Goal: Task Accomplishment & Management: Use online tool/utility

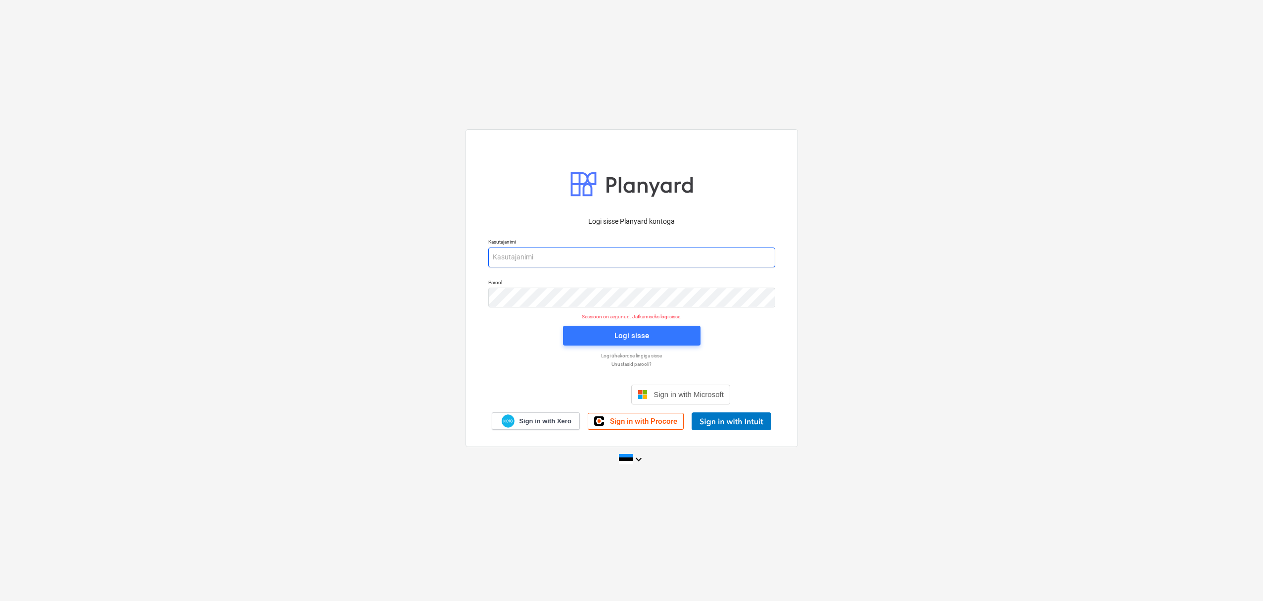
click at [531, 250] on input "email" at bounding box center [631, 257] width 287 height 20
type input "[EMAIL_ADDRESS][DOMAIN_NAME]"
click at [630, 339] on div "Logi sisse" at bounding box center [632, 335] width 35 height 13
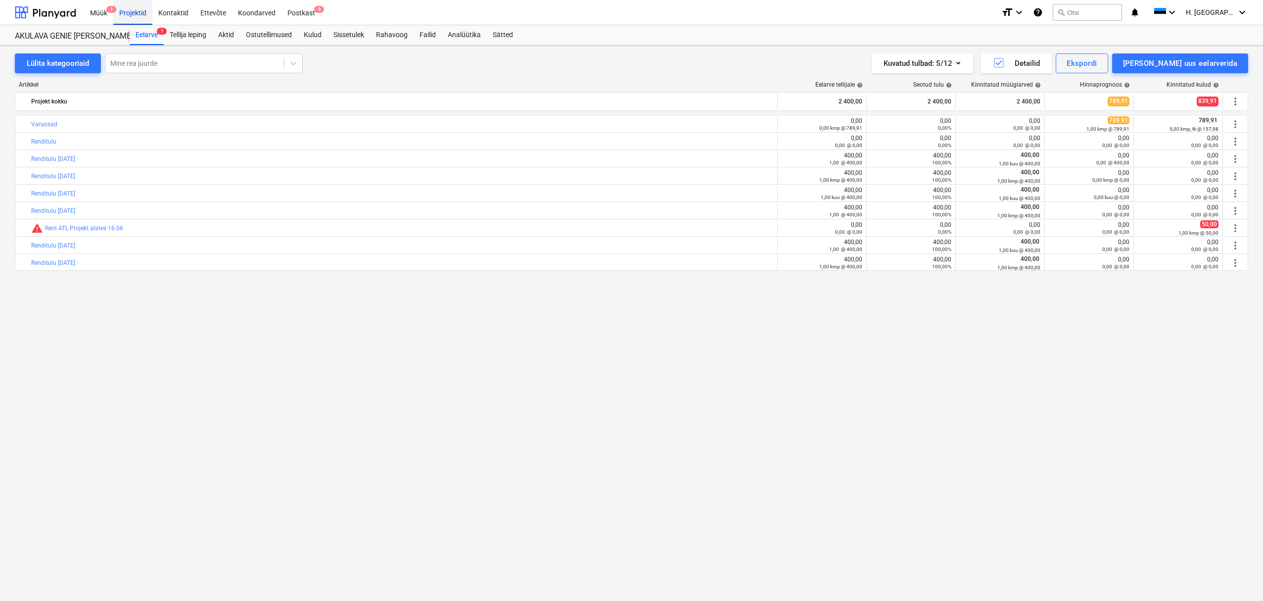
click at [139, 15] on div "Projektid" at bounding box center [132, 12] width 39 height 25
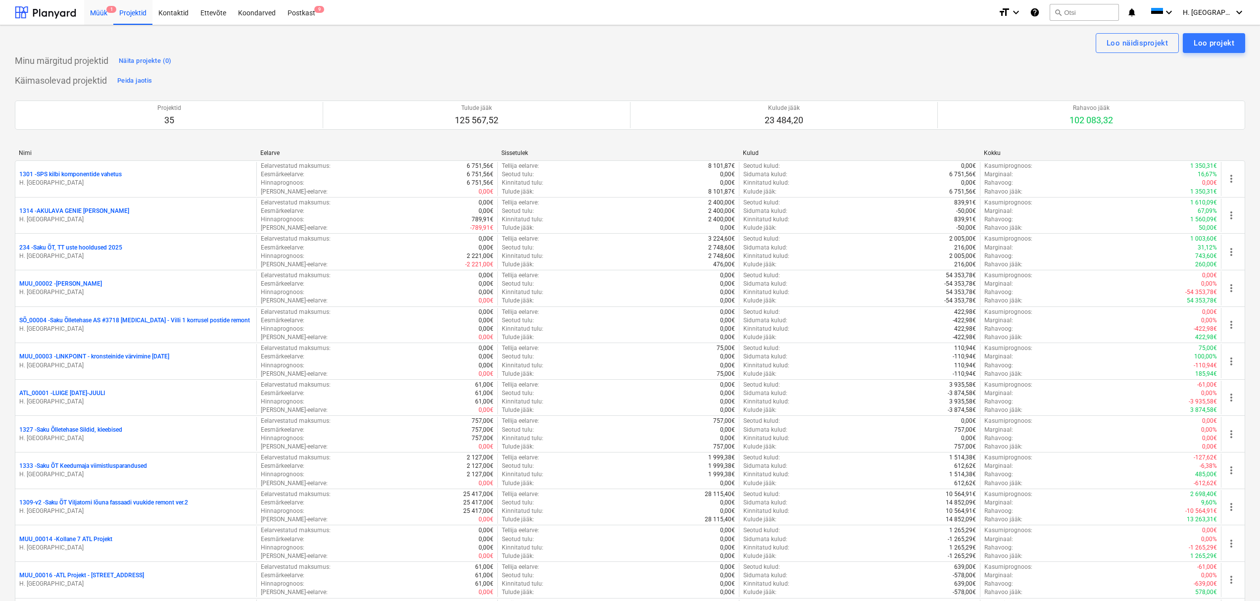
click at [91, 16] on div "Müük 1" at bounding box center [98, 12] width 29 height 25
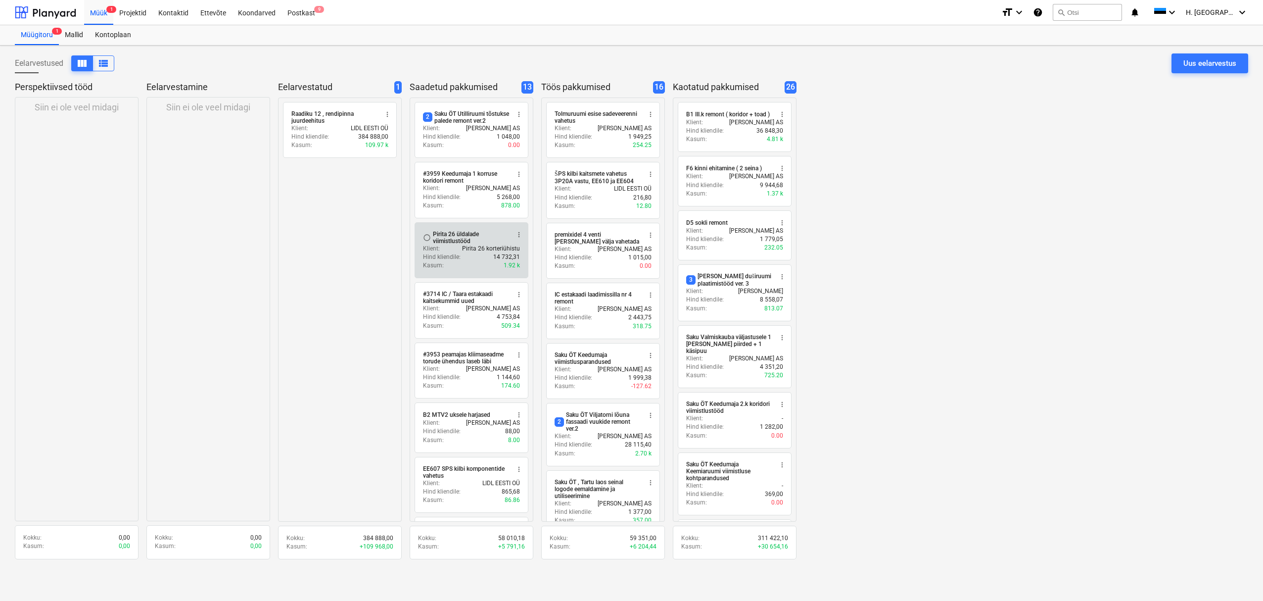
click at [481, 253] on p "Pirita 26 korteriühistu" at bounding box center [491, 248] width 58 height 8
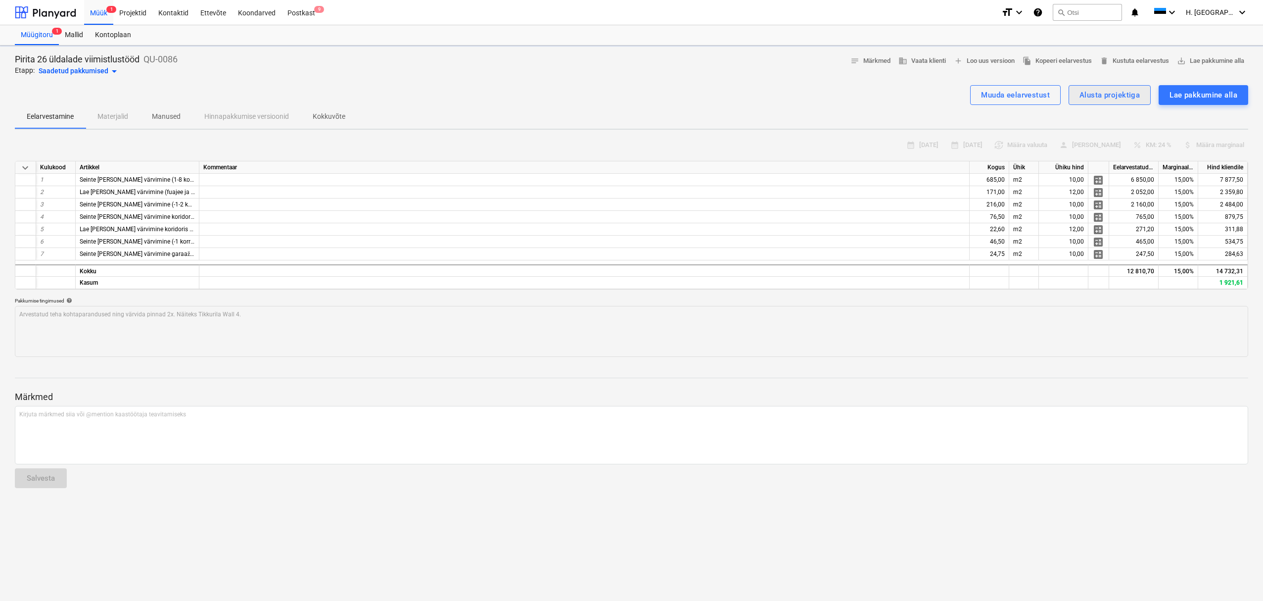
type textarea "x"
click at [744, 62] on span "file_copy Kopeeri eelarvestus" at bounding box center [1057, 60] width 69 height 11
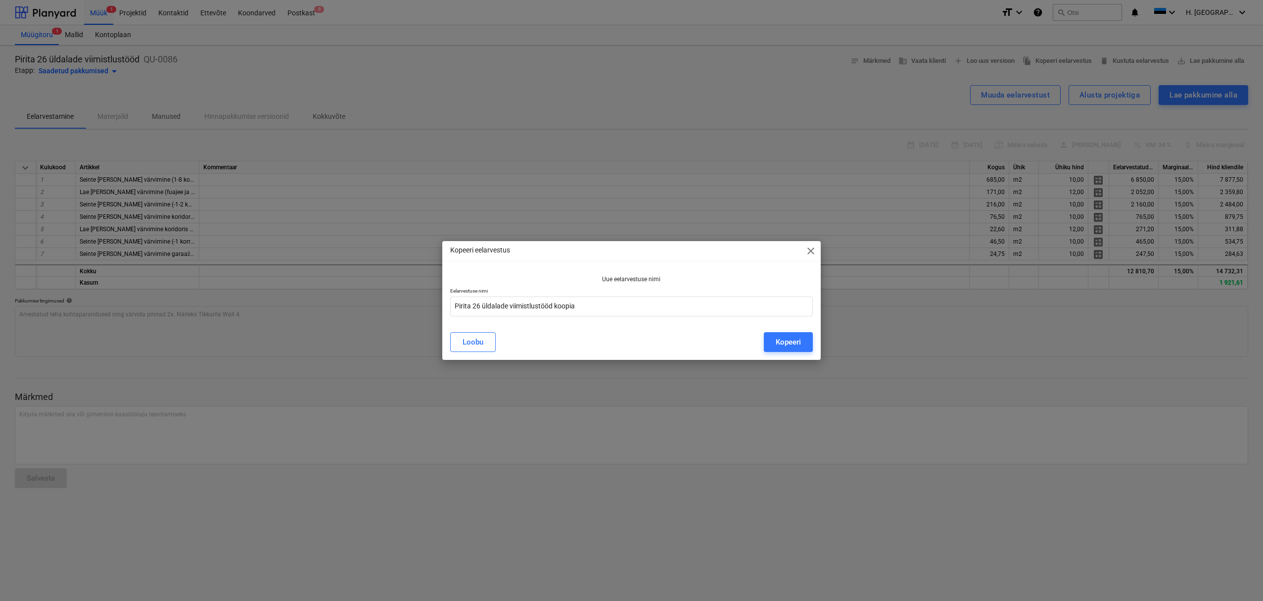
click at [744, 250] on span "close" at bounding box center [811, 251] width 12 height 12
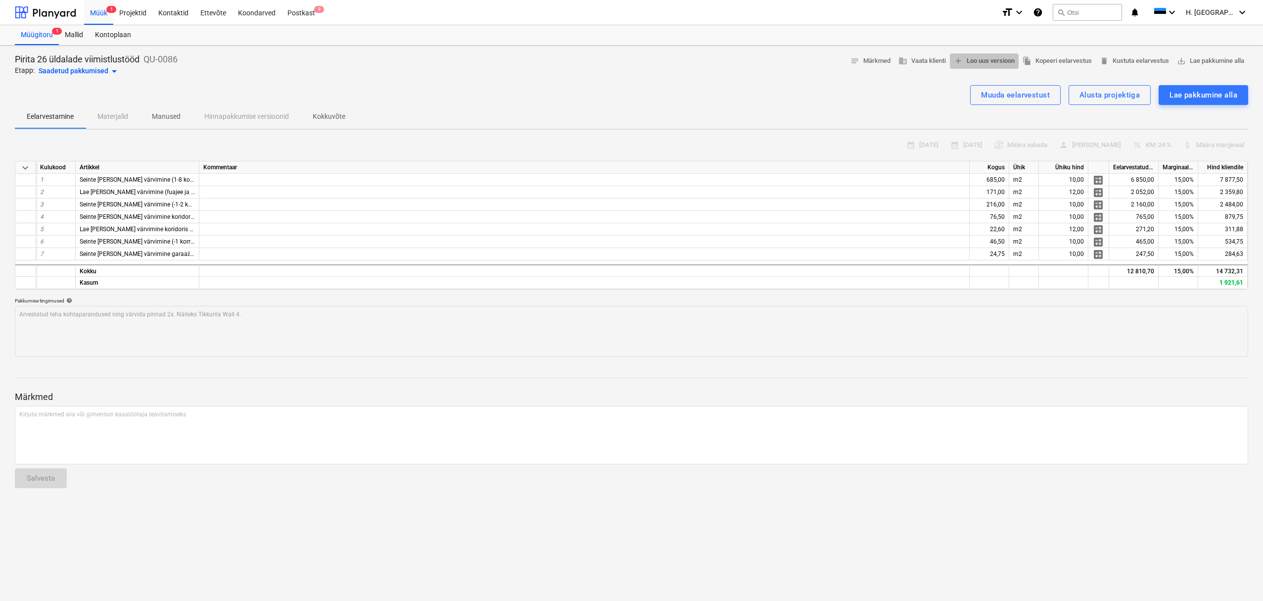
click at [744, 63] on span "add Loo uus versioon" at bounding box center [984, 60] width 61 height 11
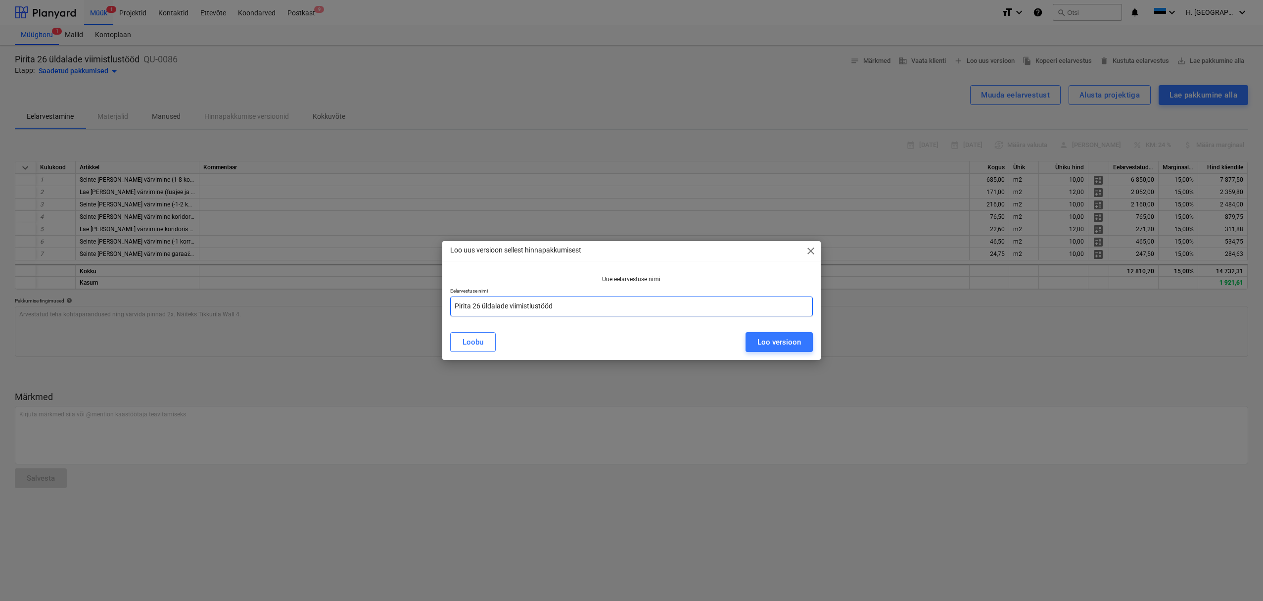
click at [615, 303] on input "Pirita 26 üldalade viimistlustööd" at bounding box center [631, 306] width 363 height 20
type input "Pirita 26 üldalade viimistlustööd ver.2 [DATE]"
click at [744, 347] on div "Loo versioon" at bounding box center [780, 342] width 44 height 13
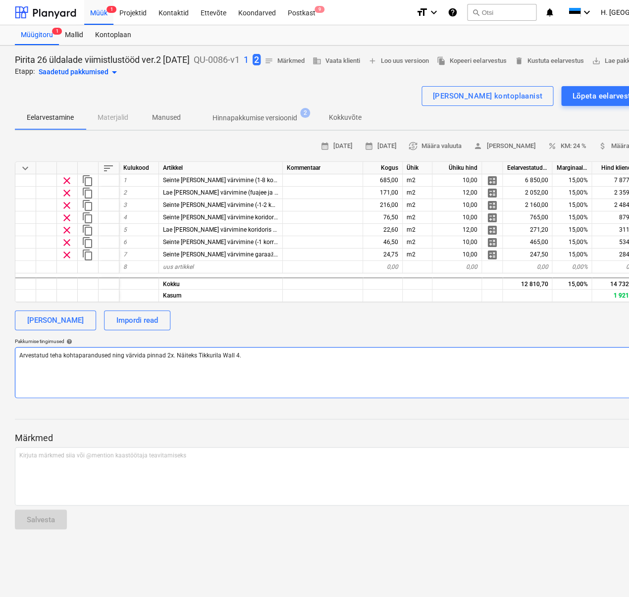
type textarea "x"
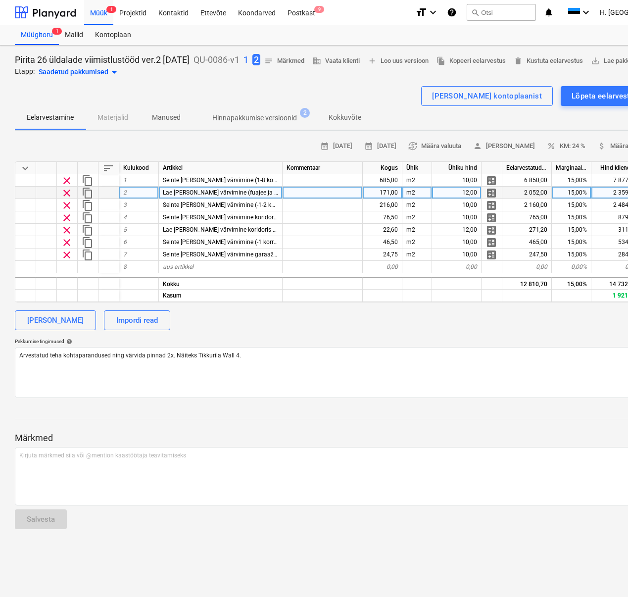
click at [383, 199] on div "171,00" at bounding box center [383, 193] width 40 height 12
type input "137,2"
type textarea "x"
click at [364, 329] on div "[PERSON_NAME] Impordi read" at bounding box center [338, 320] width 647 height 20
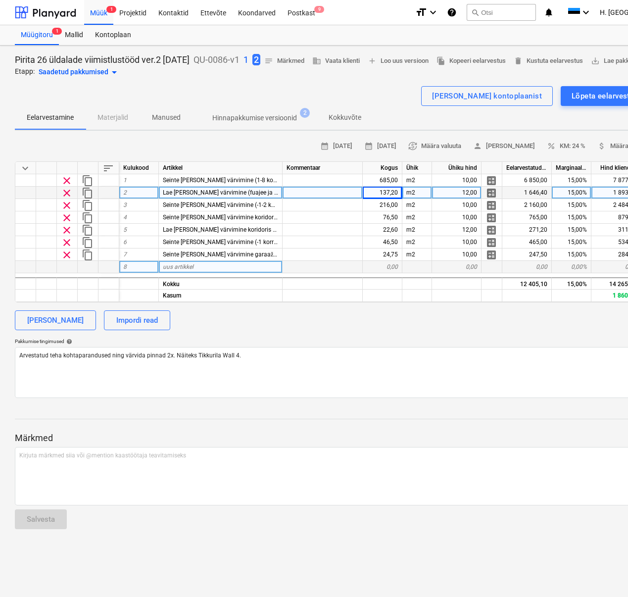
click at [189, 270] on span "uus artikkel" at bounding box center [178, 266] width 31 height 7
type input "1. Postkastide juures [PERSON_NAME] pind"
click at [378, 273] on div "0,00" at bounding box center [383, 267] width 40 height 12
type textarea "x"
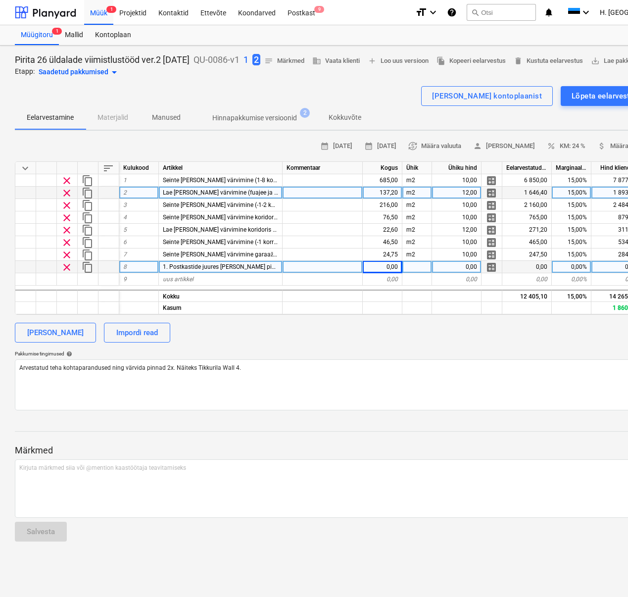
click at [379, 273] on div "0,00" at bounding box center [383, 267] width 40 height 12
type input "19"
type textarea "x"
click at [421, 273] on div at bounding box center [417, 267] width 30 height 12
type input "m2"
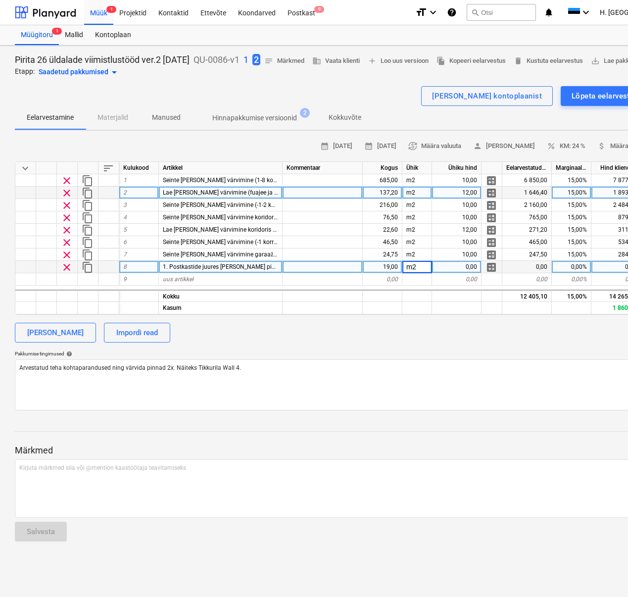
type textarea "x"
click at [459, 273] on div "0,00" at bounding box center [456, 267] width 49 height 12
type input "10"
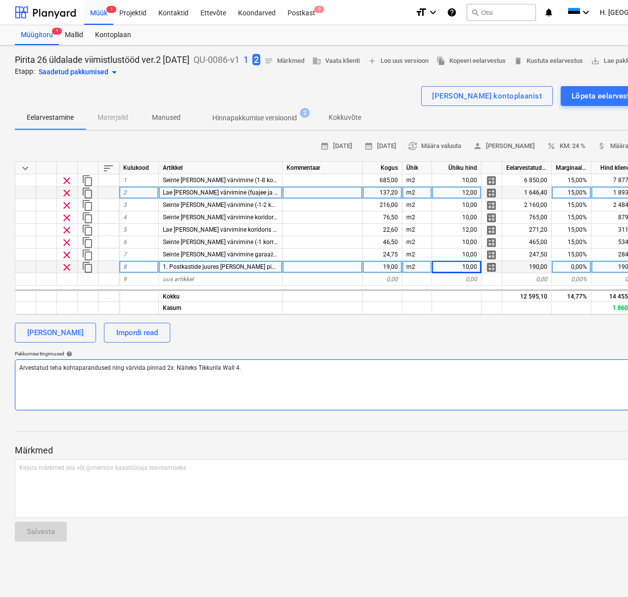
type textarea "x"
click at [240, 367] on textarea "Arvestatud teha kohtaparandused ning värvida pinnad 2x. Näiteks Tikkurila Wall …" at bounding box center [338, 384] width 647 height 51
type input "P"
type input "10"
click at [242, 367] on textarea "Arvestatud teha kohtaparandused ning värvida pinnad 2x. Näiteks Tikkurila Wall …" at bounding box center [338, 384] width 647 height 51
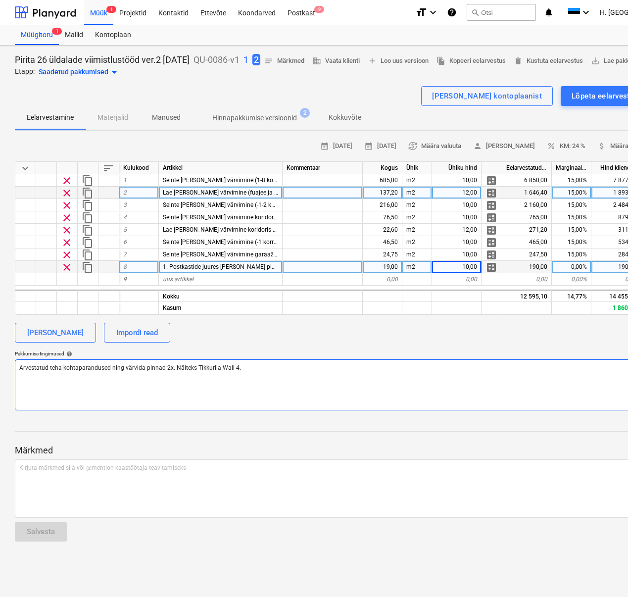
click at [245, 367] on textarea "Arvestatud teha kohtaparandused ning värvida pinnad 2x. Näiteks Tikkurila Wall …" at bounding box center [338, 384] width 647 height 51
type textarea "x"
type textarea "Arvestatud teha kohtaparandused ning värvida pinnad 2x. Näiteks Tikkurila Wall …"
type textarea "x"
type textarea "Arvestatud teha kohtaparandused ning värvida pinnad 2x. Näiteks Tikkurila Wall …"
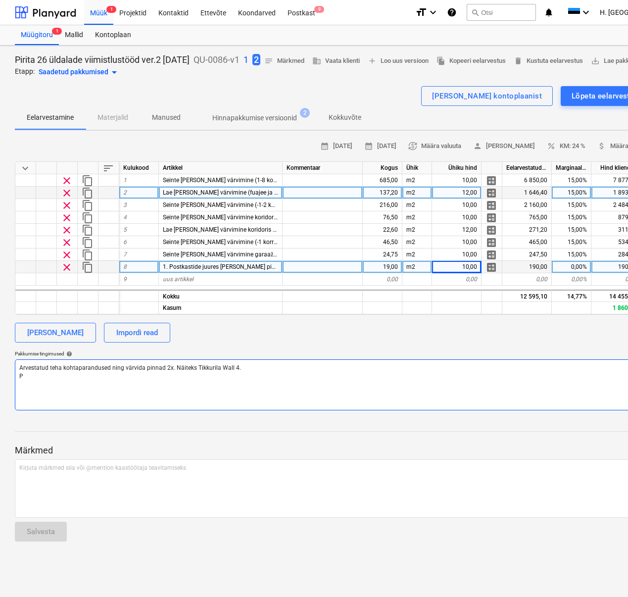
type textarea "x"
type textarea "Arvestatud teha kohtaparandused ning värvida pinnad 2x. Näiteks Tikkurila Wall …"
type textarea "x"
type textarea "Arvestatud teha kohtaparandused ning värvida pinnad 2x. Näiteks Tikkurila Wall …"
type textarea "x"
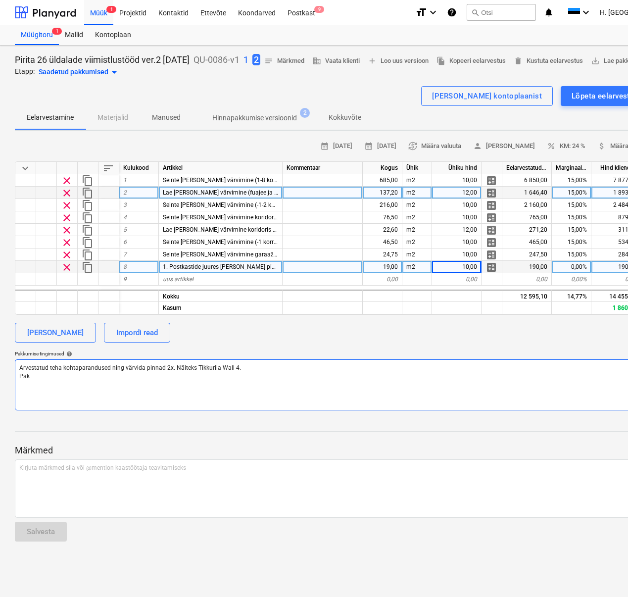
type textarea "Arvestatud teha kohtaparandused ning värvida pinnad 2x. Näiteks Tikkurila Wall …"
type textarea "x"
type textarea "Arvestatud teha kohtaparandused ning värvida pinnad 2x. Näiteks Tikkurila Wall …"
type textarea "x"
type textarea "Arvestatud teha kohtaparandused ning värvida pinnad 2x. Näiteks Tikkurila Wall …"
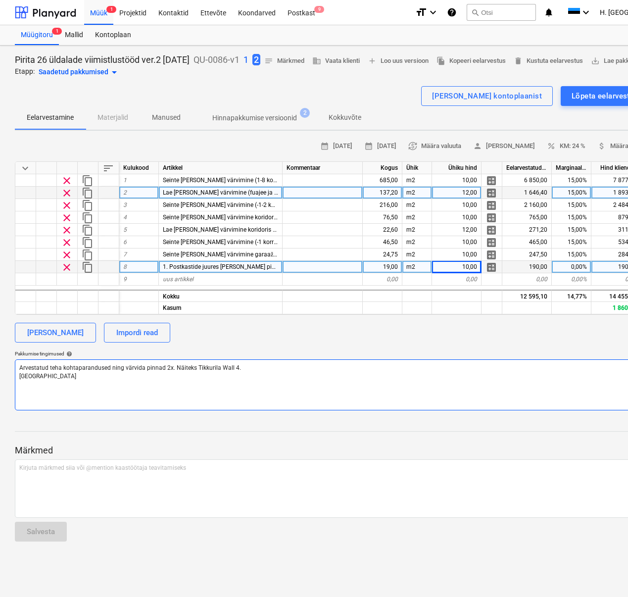
type textarea "x"
type textarea "Arvestatud teha kohtaparandused ning värvida pinnad 2x. Näiteks Tikkurila Wall …"
type textarea "x"
type textarea "Arvestatud teha kohtaparandused ning värvida pinnad 2x. Näiteks Tikkurila Wall …"
type textarea "x"
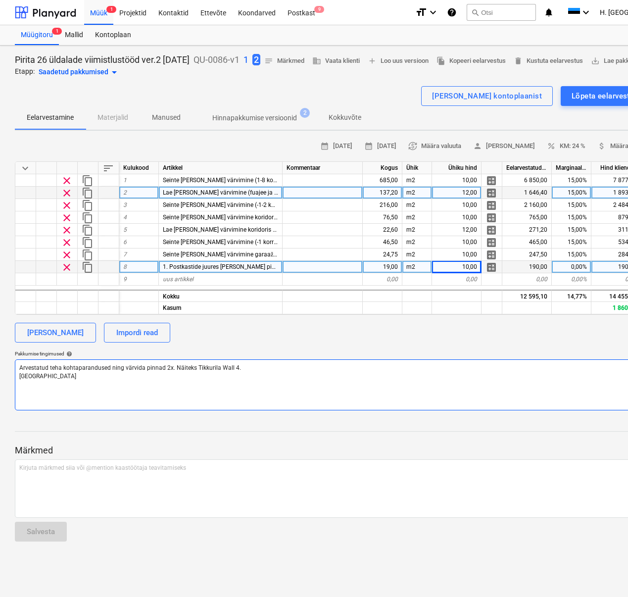
type textarea "Arvestatud teha kohtaparandused ning värvida pinnad 2x. Näiteks Tikkurila Wall …"
type textarea "x"
type textarea "Arvestatud teha kohtaparandused ning värvida pinnad 2x. Näiteks Tikkurila Wall …"
type textarea "x"
type textarea "Arvestatud teha kohtaparandused ning värvida pinnad 2x. Näiteks Tikkurila Wall …"
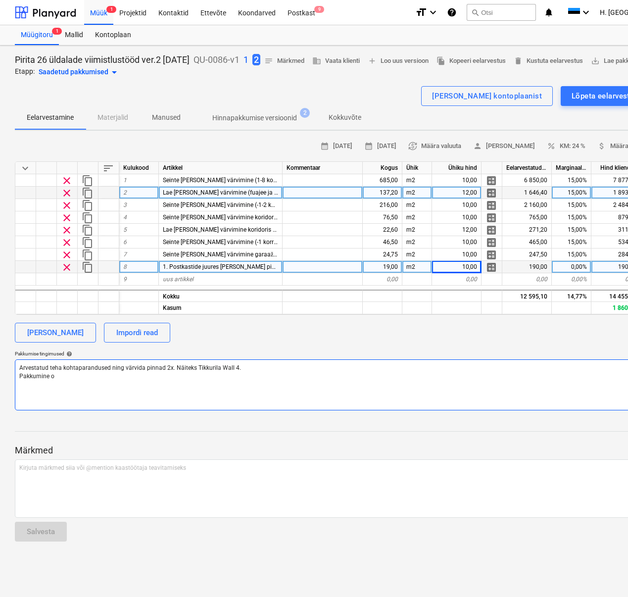
type textarea "x"
type textarea "Arvestatud teha kohtaparandused ning värvida pinnad 2x. Näiteks Tikkurila Wall …"
type textarea "x"
type textarea "Arvestatud teha kohtaparandused ning värvida pinnad 2x. Näiteks Tikkurila Wall …"
type textarea "x"
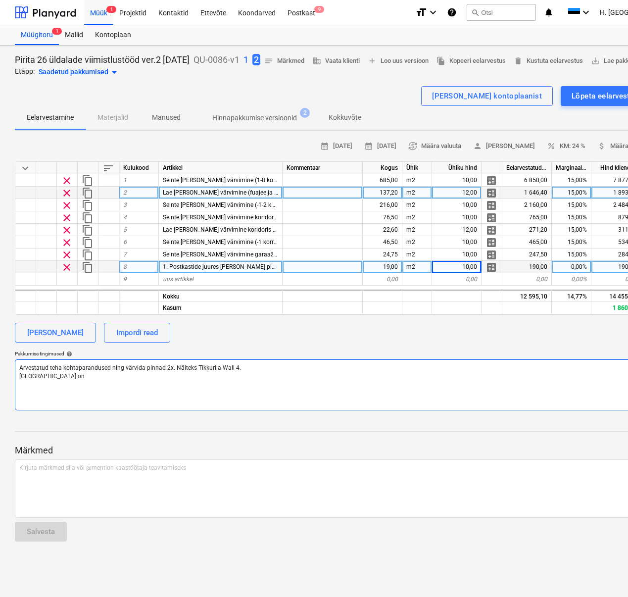
type textarea "Arvestatud teha kohtaparandused ning värvida pinnad 2x. Näiteks Tikkurila Wall …"
type textarea "x"
type textarea "Arvestatud teha kohtaparandused ning värvida pinnad 2x. Näiteks Tikkurila Wall …"
type textarea "x"
type textarea "Arvestatud teha kohtaparandused ning värvida pinnad 2x. Näiteks Tikkurila Wall …"
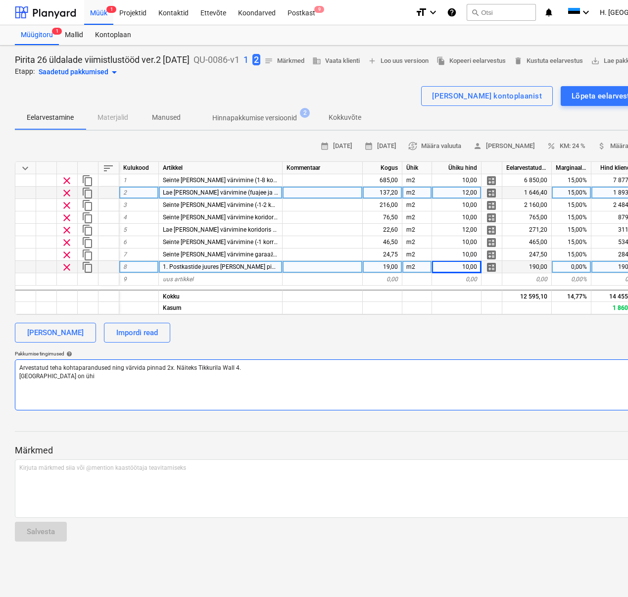
type textarea "x"
type textarea "Arvestatud teha kohtaparandused ning värvida pinnad 2x. Näiteks Tikkurila Wall …"
type textarea "x"
type textarea "Arvestatud teha kohtaparandused ning värvida pinnad 2x. Näiteks Tikkurila Wall …"
type textarea "x"
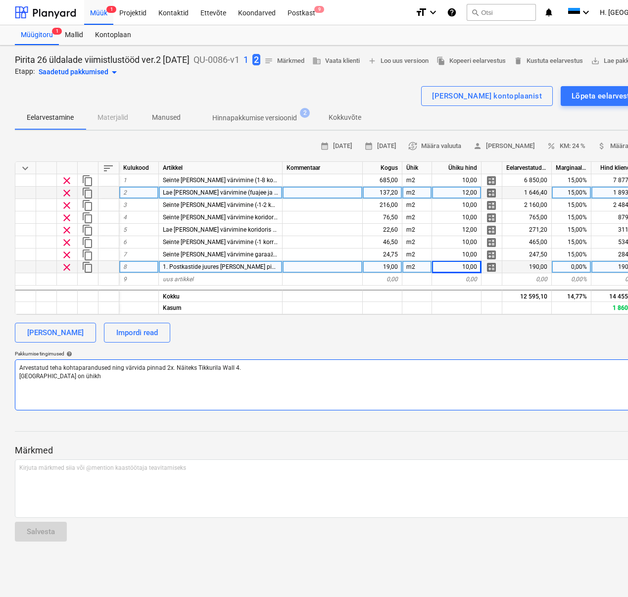
type textarea "Arvestatud teha kohtaparandused ning värvida pinnad 2x. Näiteks Tikkurila Wall …"
type textarea "x"
type textarea "Arvestatud teha kohtaparandused ning värvida pinnad 2x. Näiteks Tikkurila Wall …"
type textarea "x"
type textarea "Arvestatud teha kohtaparandused ning värvida pinnad 2x. Näiteks Tikkurila Wall …"
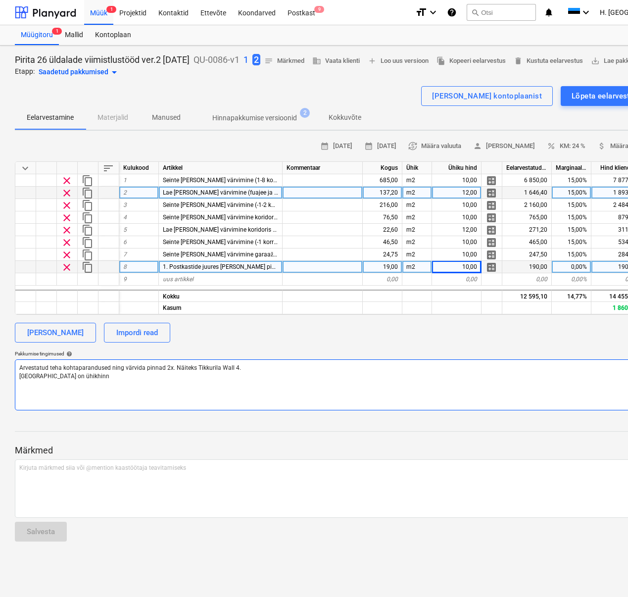
type textarea "x"
type textarea "Arvestatud teha kohtaparandused ning värvida pinnad 2x. Näiteks Tikkurila Wall …"
type textarea "x"
type textarea "Arvestatud teha kohtaparandused ning värvida pinnad 2x. Näiteks Tikkurila Wall …"
type textarea "x"
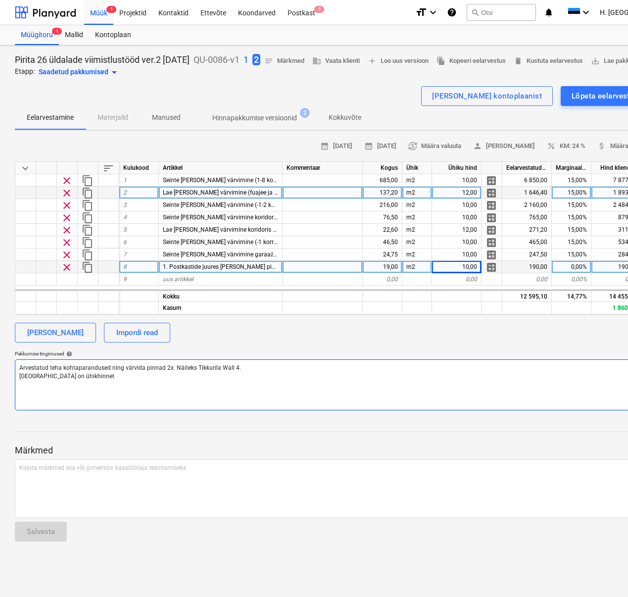
type textarea "Arvestatud teha kohtaparandused ning värvida pinnad 2x. Näiteks Tikkurila Wall …"
type textarea "x"
type textarea "Arvestatud teha kohtaparandused ning värvida pinnad 2x. Näiteks Tikkurila Wall …"
type textarea "x"
type textarea "Arvestatud teha kohtaparandused ning värvida pinnad 2x. Näiteks Tikkurila Wall …"
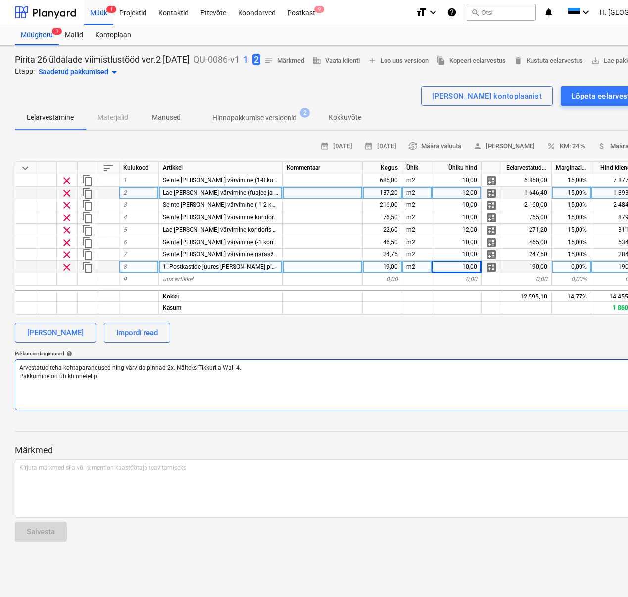
type textarea "x"
type textarea "Arvestatud teha kohtaparandused ning värvida pinnad 2x. Näiteks Tikkurila Wall …"
type textarea "x"
type textarea "Arvestatud teha kohtaparandused ning värvida pinnad 2x. Näiteks Tikkurila Wall …"
type textarea "x"
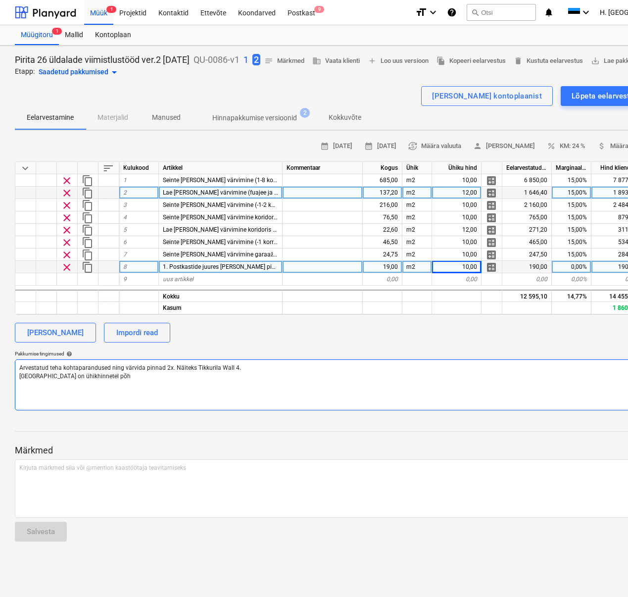
type textarea "Arvestatud teha kohtaparandused ning värvida pinnad 2x. Näiteks Tikkurila Wall …"
type textarea "x"
type textarea "Arvestatud teha kohtaparandused ning värvida pinnad 2x. Näiteks Tikkurila Wall …"
type textarea "x"
type textarea "Arvestatud teha kohtaparandused ning värvida pinnad 2x. Näiteks Tikkurila Wall …"
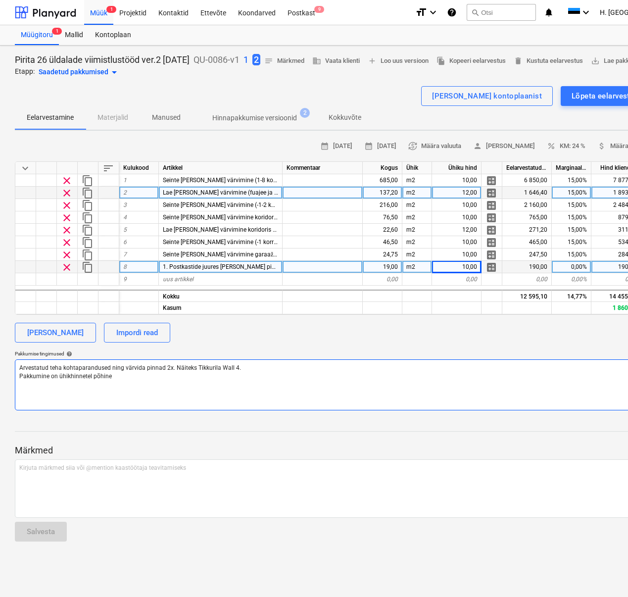
type textarea "x"
type textarea "Arvestatud teha kohtaparandused ning värvida pinnad 2x. Näiteks Tikkurila Wall …"
type textarea "x"
type textarea "Arvestatud teha kohtaparandused ning värvida pinnad 2x. Näiteks Tikkurila Wall …"
click at [567, 273] on div "0,00%" at bounding box center [572, 267] width 40 height 12
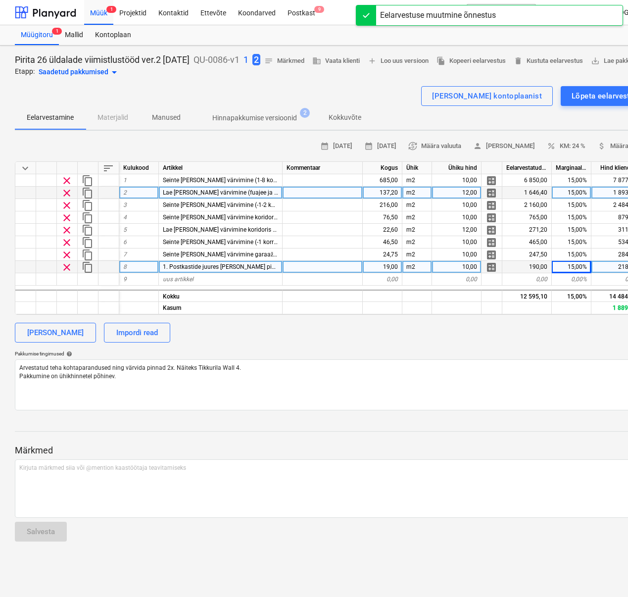
click at [564, 342] on div "[PERSON_NAME] Impordi read" at bounding box center [338, 333] width 647 height 20
click at [475, 342] on div "[PERSON_NAME] Impordi read" at bounding box center [338, 333] width 647 height 20
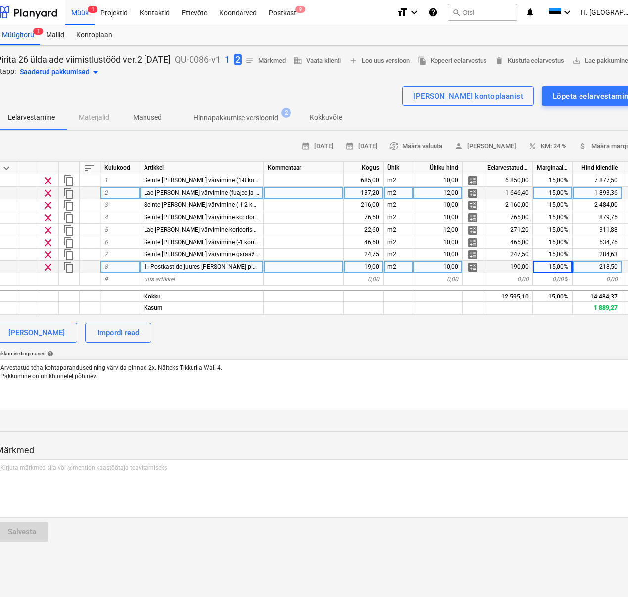
scroll to position [0, 49]
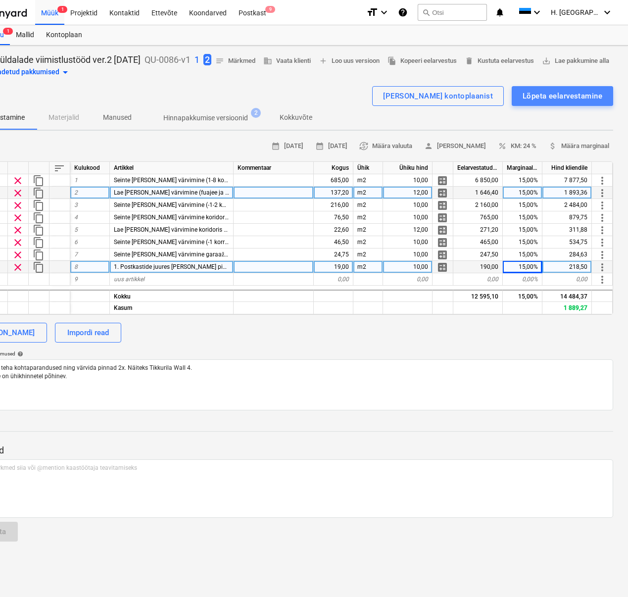
click at [547, 102] on div "Lõpeta eelarvestamine" at bounding box center [563, 96] width 80 height 13
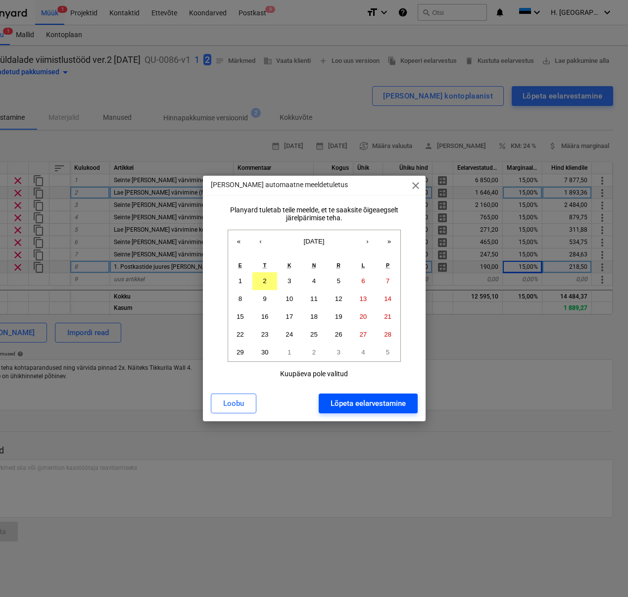
click at [387, 367] on div "Lõpeta eelarvestamine" at bounding box center [368, 403] width 75 height 13
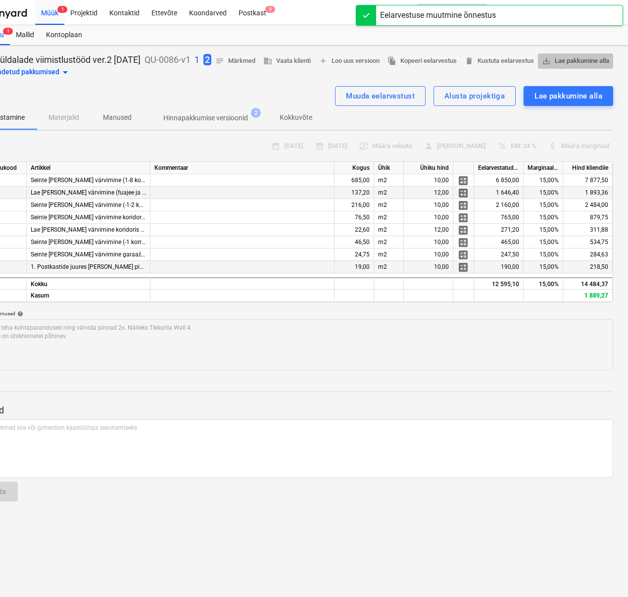
click at [560, 67] on span "save_alt Lae pakkumine alla" at bounding box center [575, 60] width 67 height 11
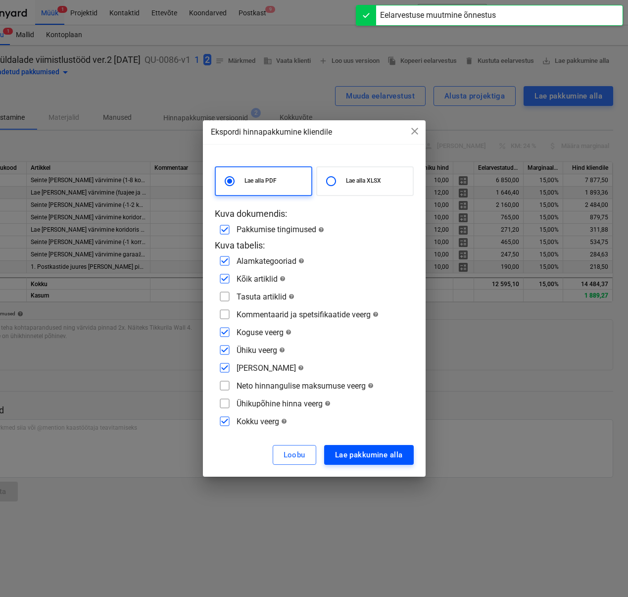
click at [348, 367] on div "Lae pakkumine alla" at bounding box center [369, 454] width 68 height 13
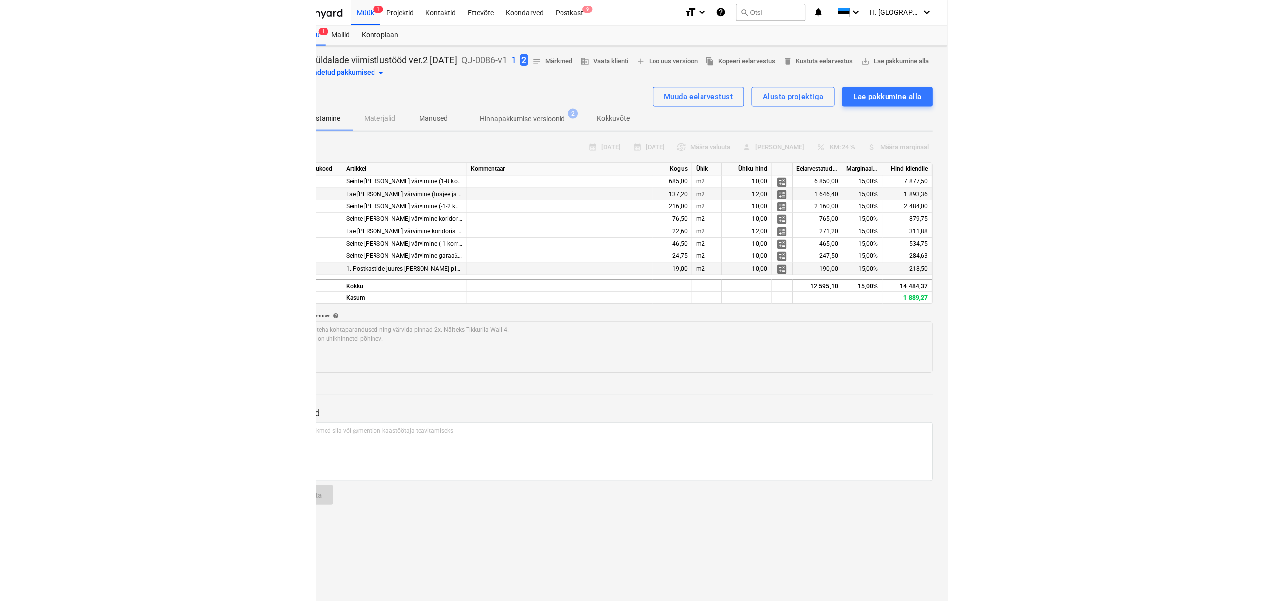
scroll to position [0, 0]
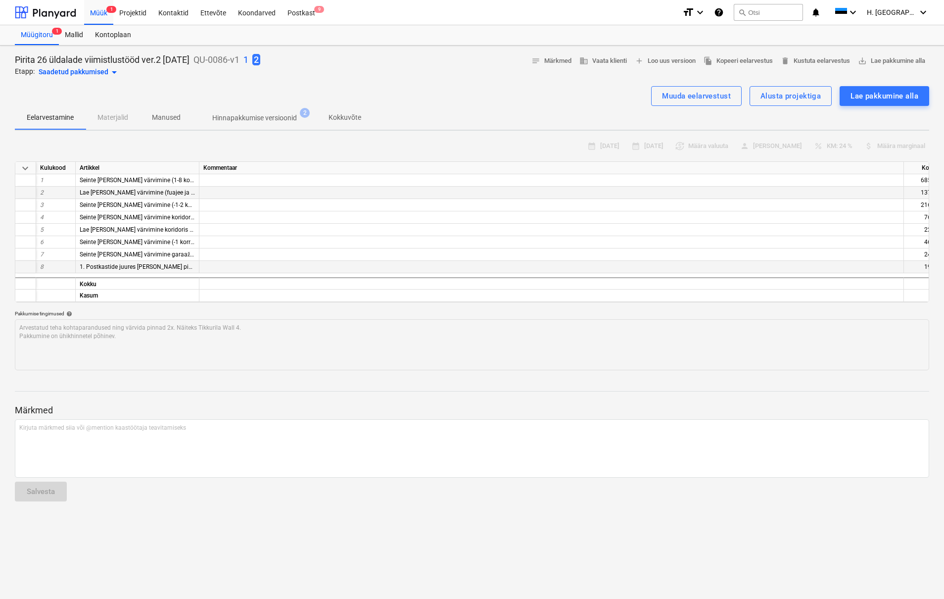
type textarea "x"
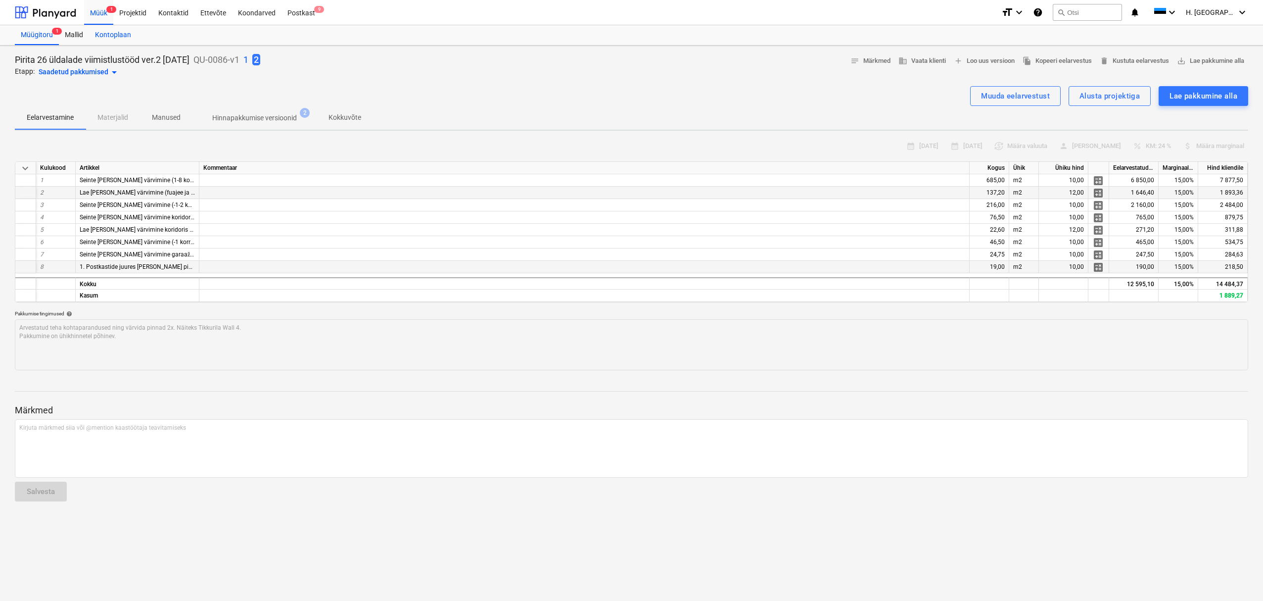
click at [93, 14] on div "Müük 1" at bounding box center [98, 12] width 29 height 25
